Goal: Find contact information: Find contact information

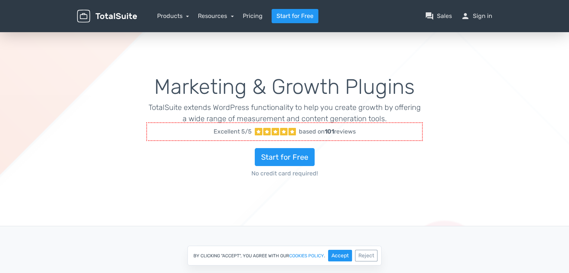
click at [130, 0] on div "menu Products TotalPoll WordPress Poll and Contest Plugin TotalContest TotalRat…" at bounding box center [284, 16] width 426 height 32
click at [230, 17] on link "Resources" at bounding box center [216, 15] width 36 height 7
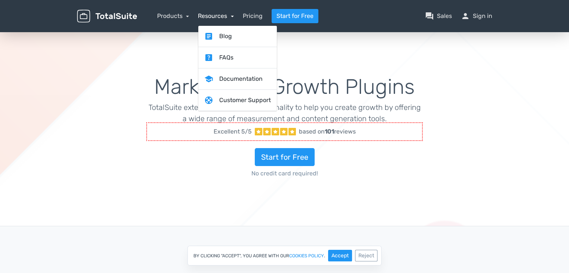
click at [230, 17] on link "Resources" at bounding box center [216, 15] width 36 height 7
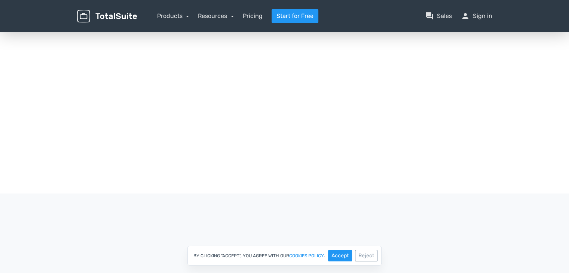
scroll to position [1621, 0]
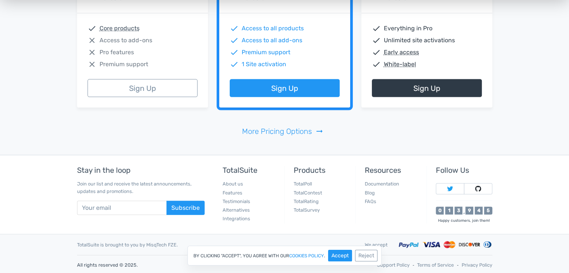
click at [467, 262] on div "By clicking "Accept", you agree with our cookies policy . Accept Reject" at bounding box center [284, 256] width 569 height 20
click at [364, 254] on button "Reject" at bounding box center [366, 256] width 22 height 12
click at [474, 262] on link "Privacy Policy" at bounding box center [476, 264] width 31 height 7
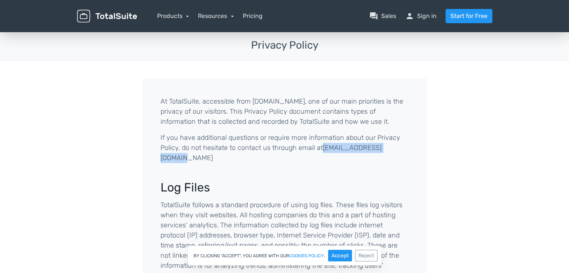
drag, startPoint x: 322, startPoint y: 148, endPoint x: 407, endPoint y: 151, distance: 84.9
click at [407, 151] on p "If you have additional questions or require more information about our Privacy …" at bounding box center [284, 148] width 248 height 30
copy p "[EMAIL_ADDRESS][DOMAIN_NAME]"
